Goal: Task Accomplishment & Management: Use online tool/utility

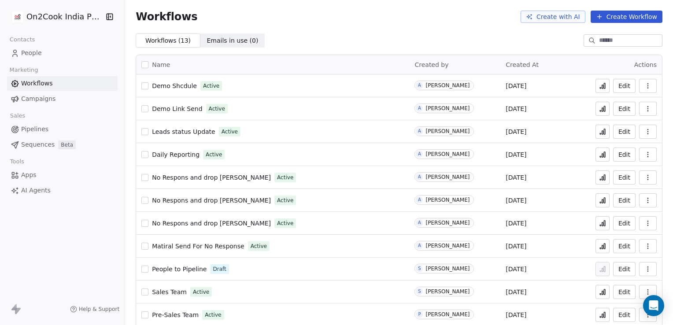
click at [599, 85] on icon at bounding box center [602, 85] width 7 height 7
click at [177, 108] on span "Demo Link Send" at bounding box center [177, 108] width 50 height 7
click at [644, 82] on icon "button" at bounding box center [647, 85] width 7 height 7
click at [619, 85] on button "Edit" at bounding box center [624, 86] width 22 height 14
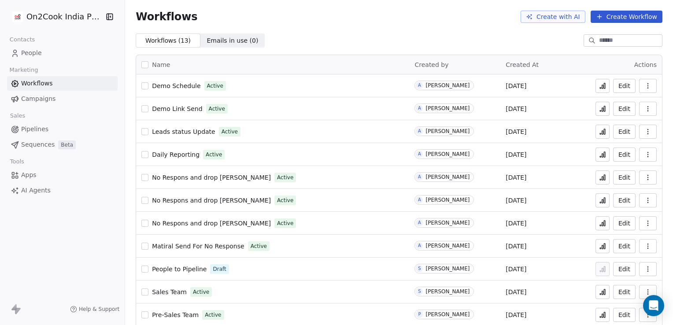
click at [543, 17] on button "Create with AI" at bounding box center [553, 17] width 65 height 12
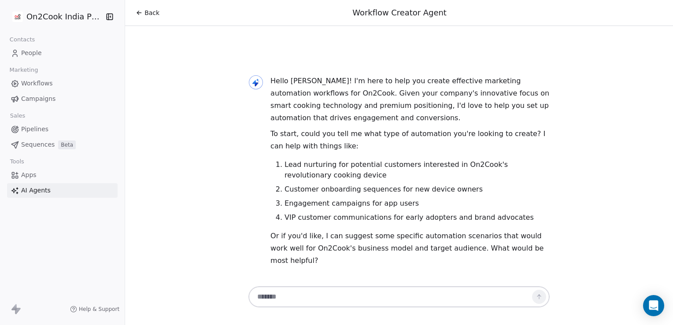
paste textarea "**********"
click at [314, 299] on textarea at bounding box center [390, 296] width 276 height 17
type textarea "**********"
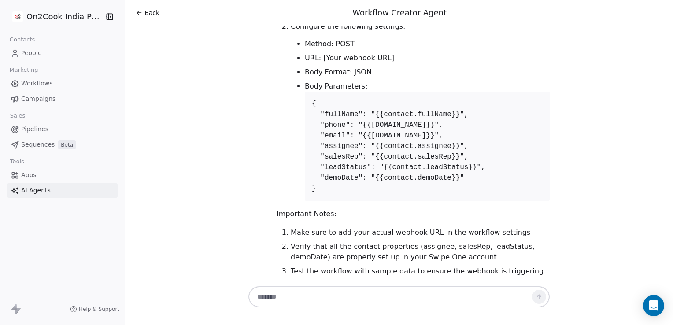
scroll to position [851, 0]
paste textarea "**********"
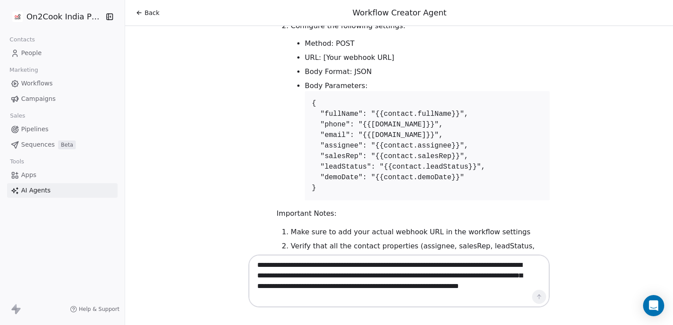
scroll to position [31, 0]
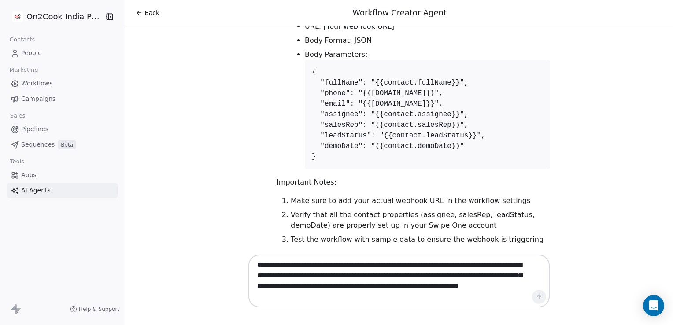
type textarea "**********"
click at [652, 303] on icon "Open Intercom Messenger" at bounding box center [653, 305] width 10 height 11
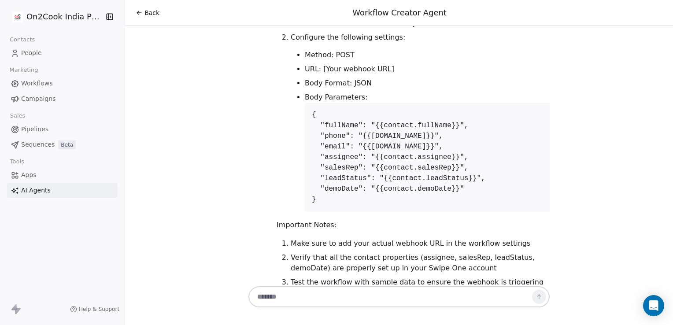
scroll to position [890, 0]
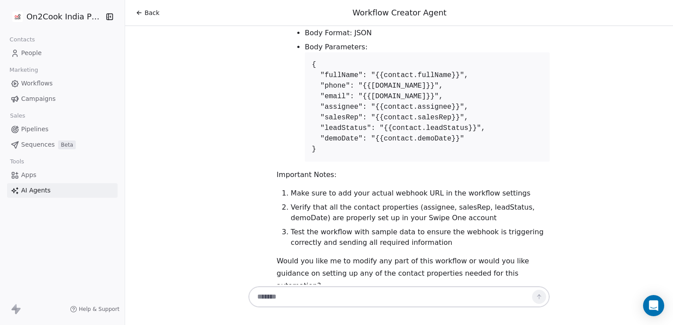
click at [292, 288] on textarea at bounding box center [390, 296] width 276 height 17
paste textarea "**********"
type textarea "**********"
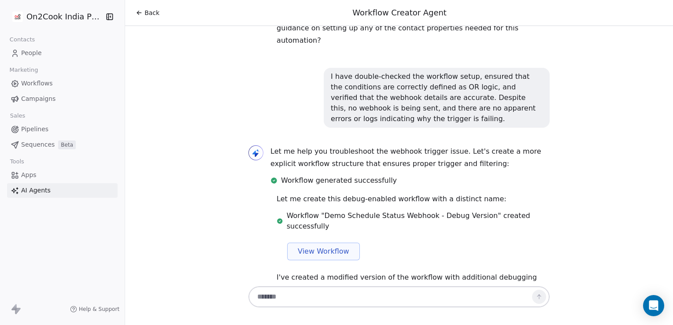
scroll to position [1135, 0]
click at [314, 246] on span "View Workflow" at bounding box center [324, 251] width 52 height 11
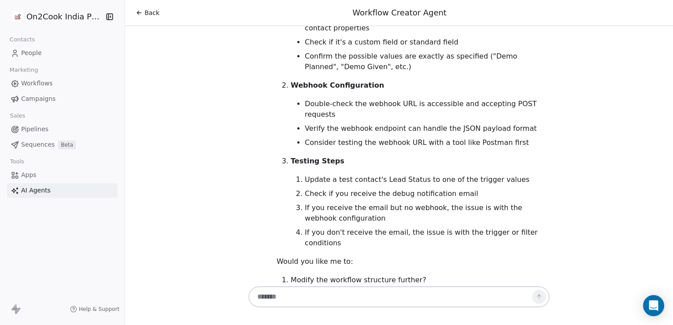
scroll to position [1664, 0]
click at [41, 83] on span "Workflows" at bounding box center [37, 83] width 32 height 9
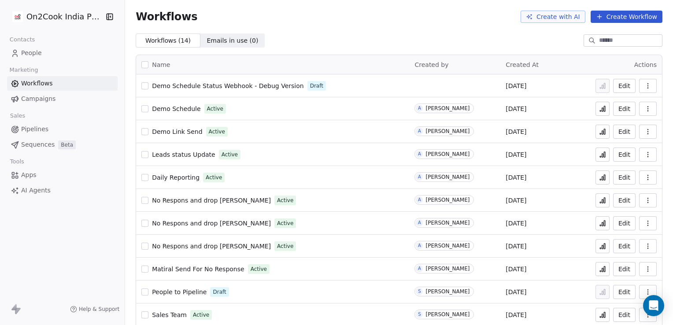
click at [185, 110] on span "Demo Schedule" at bounding box center [176, 108] width 48 height 7
click at [47, 52] on link "People" at bounding box center [62, 53] width 111 height 15
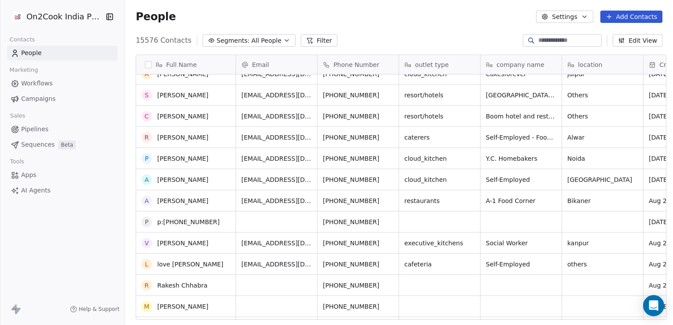
scroll to position [689, 0]
click at [547, 40] on input at bounding box center [569, 40] width 62 height 9
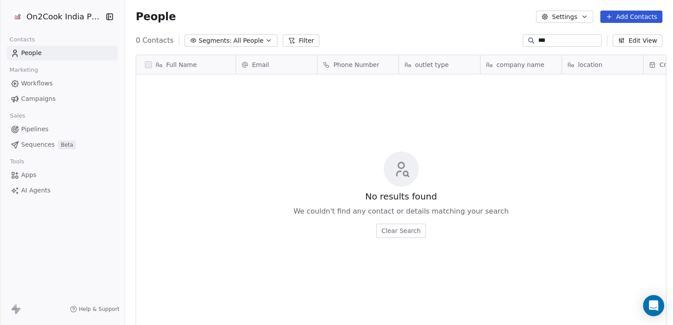
scroll to position [279, 545]
type input "*"
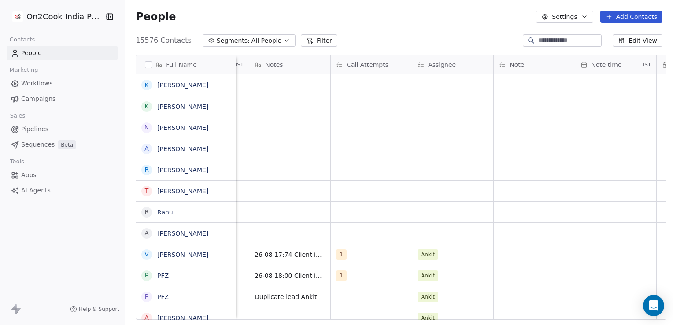
scroll to position [0, 0]
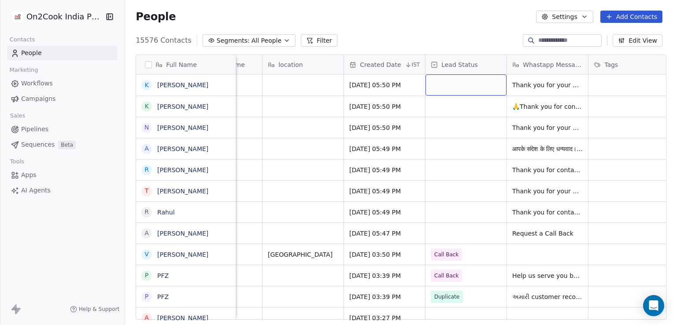
click at [463, 86] on div "grid" at bounding box center [465, 84] width 81 height 21
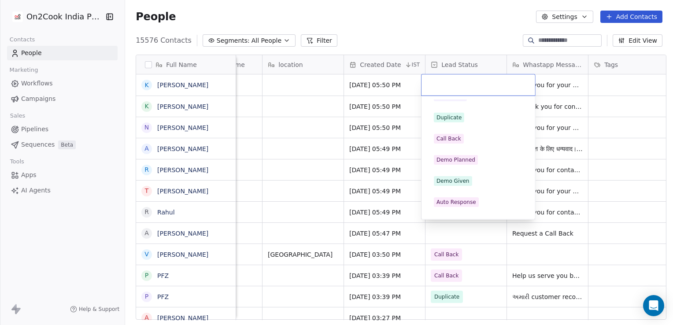
click at [454, 157] on div "Demo Planned" at bounding box center [455, 160] width 39 height 8
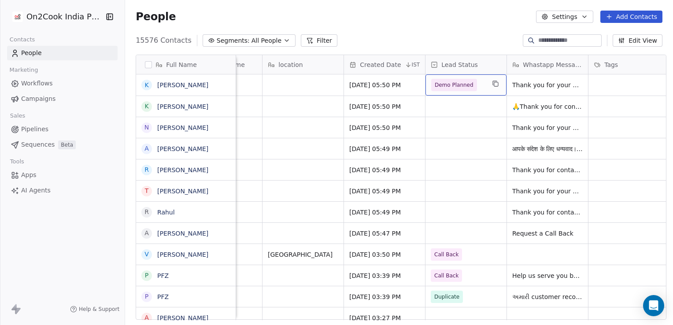
click at [464, 84] on span "Demo Planned" at bounding box center [454, 85] width 39 height 9
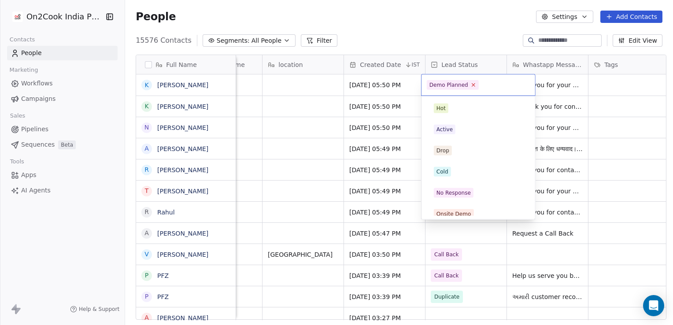
scroll to position [112, 0]
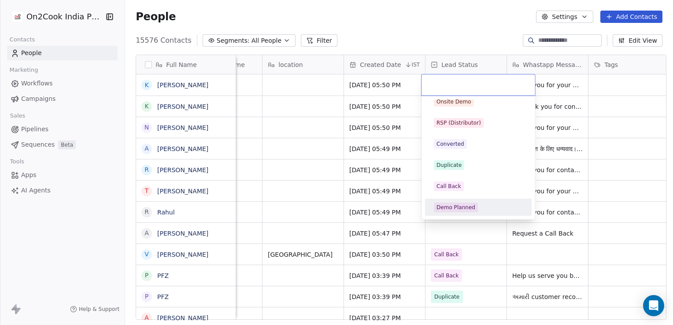
click at [443, 48] on html "On2Cook India Pvt. Ltd. Contacts People Marketing Workflows Campaigns Sales Pip…" at bounding box center [336, 162] width 673 height 325
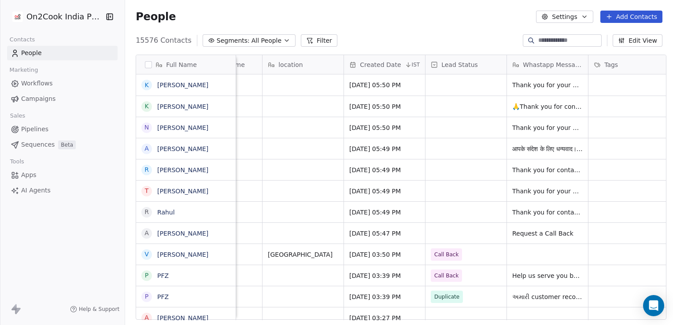
scroll to position [0, 0]
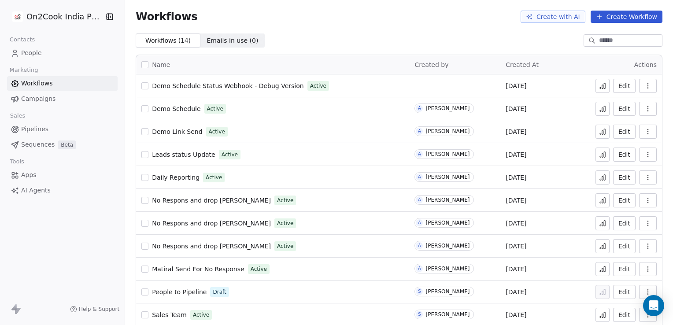
click at [599, 84] on icon at bounding box center [602, 85] width 7 height 7
click at [413, 89] on td at bounding box center [454, 85] width 91 height 23
click at [250, 85] on span "Demo Schedule Status Webhook - Debug Version" at bounding box center [227, 85] width 151 height 7
click at [644, 87] on icon "button" at bounding box center [647, 85] width 7 height 7
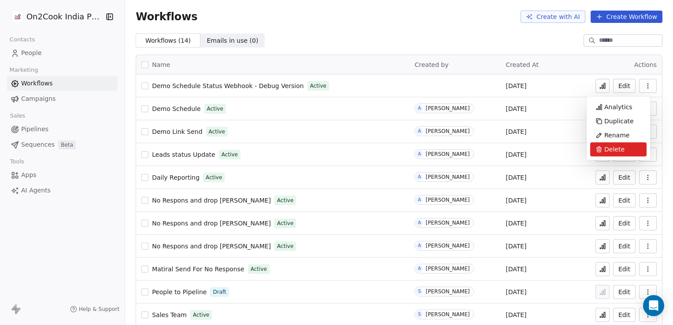
click at [622, 148] on span "Delete" at bounding box center [614, 149] width 20 height 9
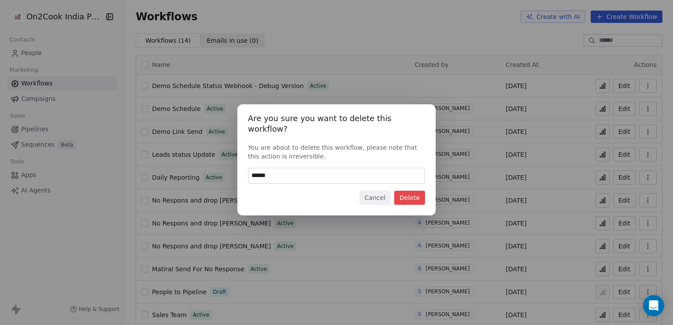
type input "******"
click at [406, 195] on button "Delete" at bounding box center [409, 198] width 31 height 14
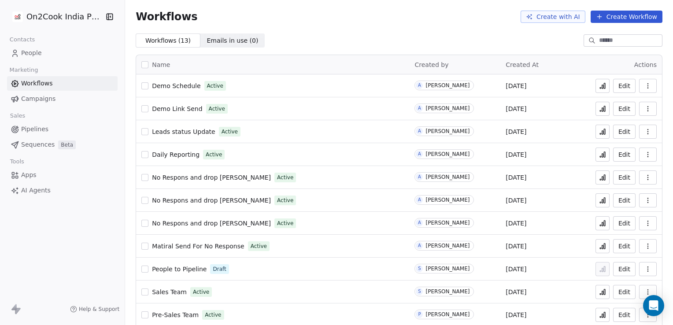
click at [178, 99] on td "Demo Link Send Active" at bounding box center [272, 108] width 273 height 23
click at [599, 105] on icon at bounding box center [602, 108] width 7 height 7
click at [44, 127] on span "Pipelines" at bounding box center [34, 129] width 27 height 9
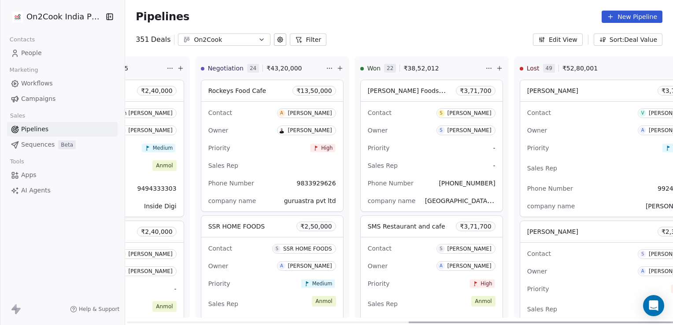
click at [450, 168] on div "Sales Rep -" at bounding box center [432, 166] width 128 height 14
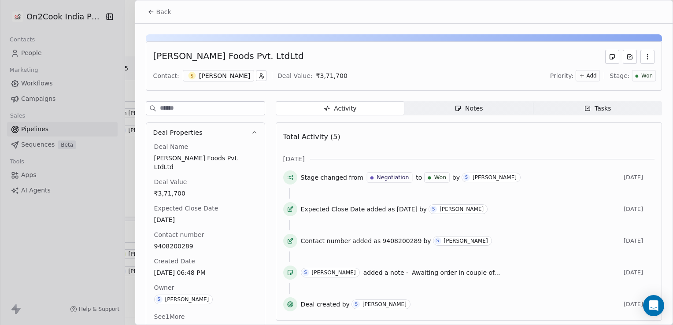
scroll to position [7, 0]
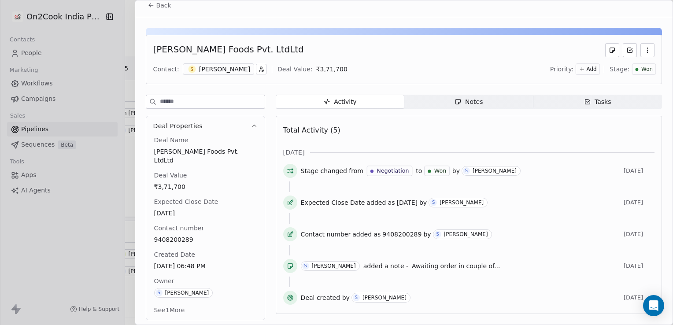
click at [171, 309] on button "See 1 More" at bounding box center [169, 310] width 41 height 16
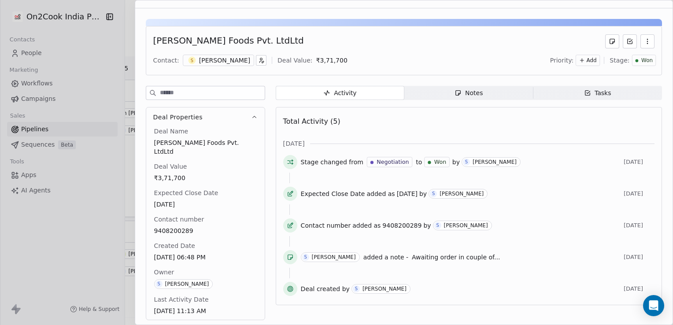
scroll to position [15, 0]
click at [86, 204] on div at bounding box center [336, 162] width 673 height 325
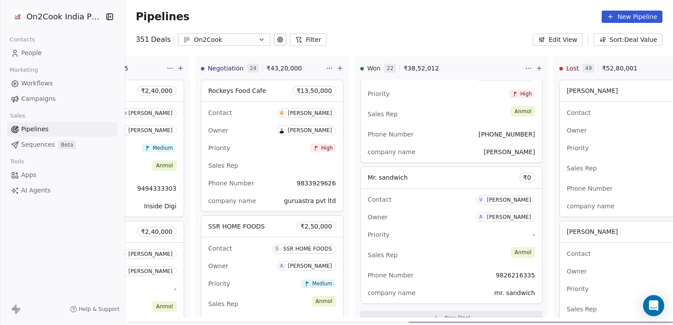
scroll to position [2866, 0]
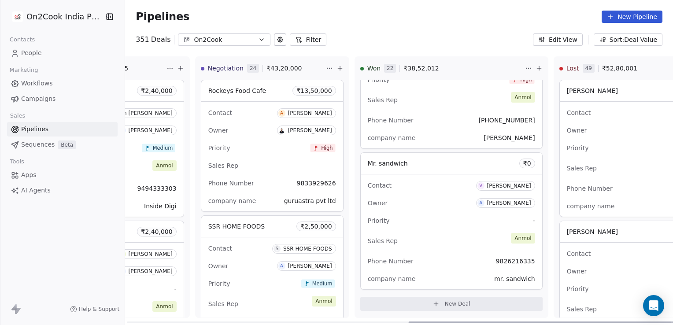
click at [431, 209] on div "Owner A [PERSON_NAME]" at bounding box center [451, 203] width 167 height 14
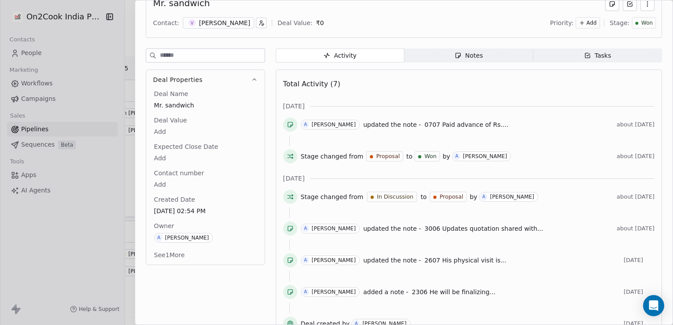
scroll to position [54, 0]
click at [167, 254] on button "See 1 More" at bounding box center [169, 254] width 41 height 16
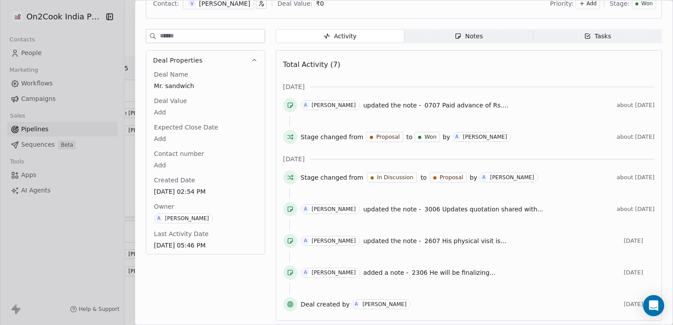
click at [71, 248] on div at bounding box center [336, 162] width 673 height 325
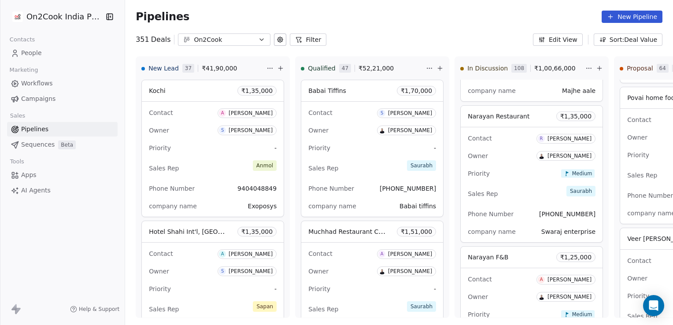
click at [45, 141] on span "Sequences" at bounding box center [37, 144] width 33 height 9
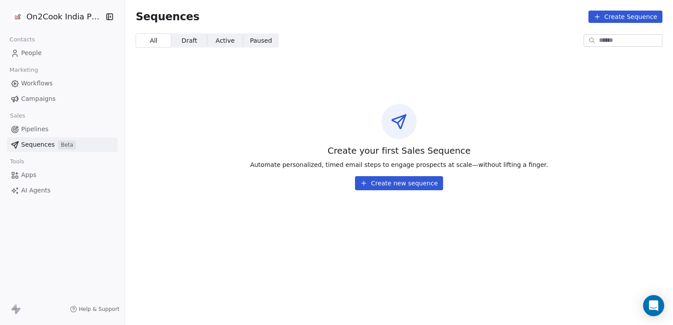
click at [53, 85] on link "Workflows" at bounding box center [62, 83] width 111 height 15
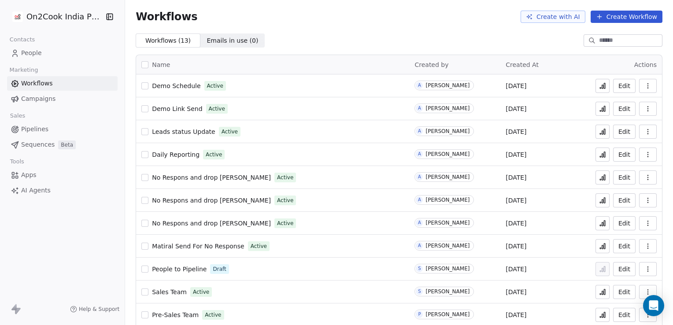
click at [462, 101] on td "A [PERSON_NAME]" at bounding box center [454, 108] width 91 height 23
click at [604, 20] on button "Create Workflow" at bounding box center [627, 17] width 72 height 12
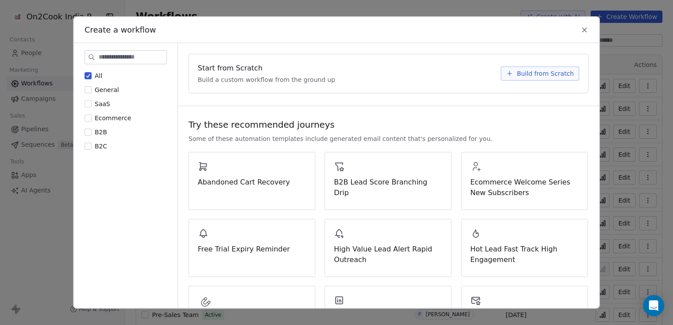
click at [653, 58] on div "Create a workflow All General SaaS Ecommerce B2B B2C Start from Scratch Build a…" at bounding box center [336, 162] width 673 height 325
